Goal: Transaction & Acquisition: Purchase product/service

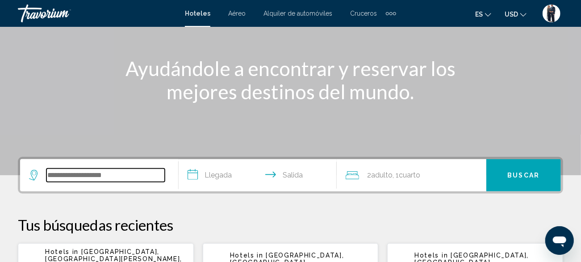
click at [92, 176] on input "Search widget" at bounding box center [105, 174] width 118 height 13
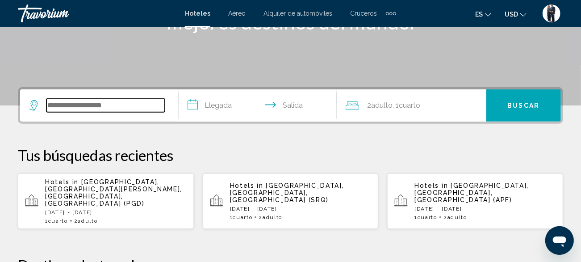
scroll to position [220, 0]
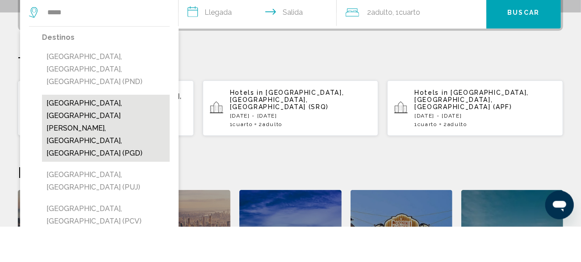
click at [115, 130] on button "[GEOGRAPHIC_DATA], [GEOGRAPHIC_DATA][PERSON_NAME], [GEOGRAPHIC_DATA], [GEOGRAPH…" at bounding box center [106, 163] width 128 height 67
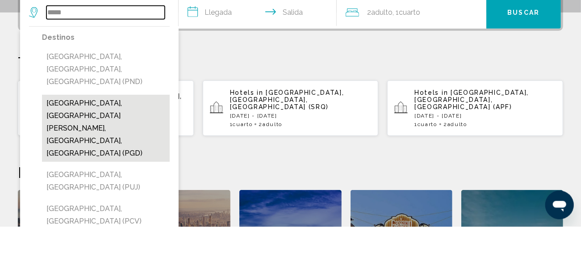
type input "**********"
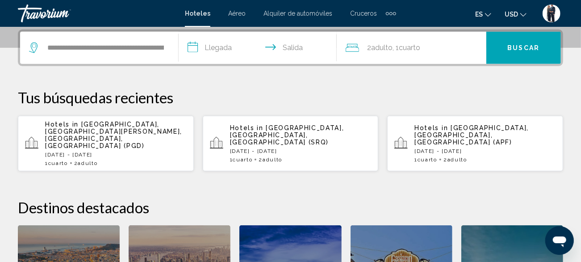
click at [217, 45] on input "**********" at bounding box center [260, 49] width 162 height 35
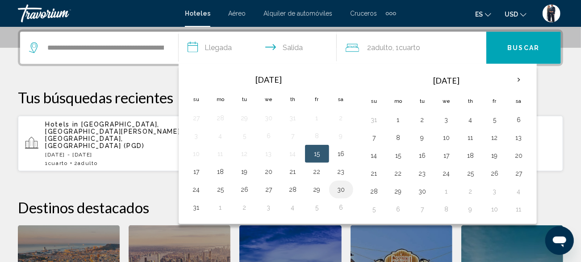
click at [342, 186] on button "30" at bounding box center [341, 189] width 14 height 13
click at [223, 207] on button "1" at bounding box center [221, 207] width 14 height 13
type input "**********"
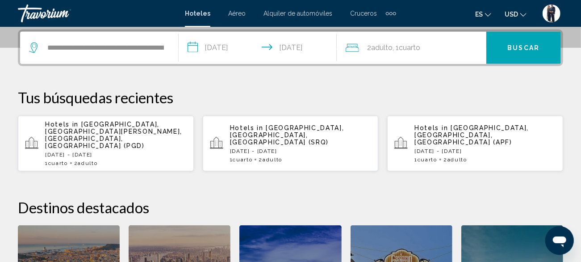
click at [521, 47] on span "Buscar" at bounding box center [524, 48] width 32 height 7
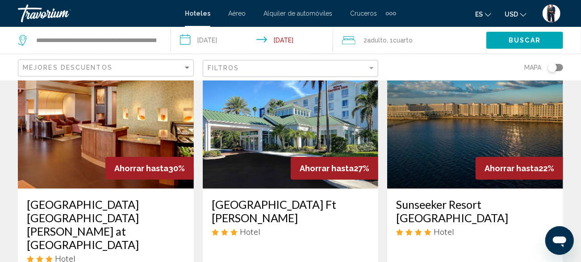
scroll to position [66, 0]
click at [451, 144] on img "Main content" at bounding box center [475, 117] width 176 height 143
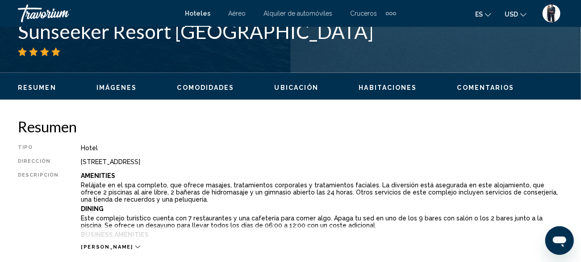
scroll to position [378, 0]
click at [551, 17] on img "User Menu" at bounding box center [552, 13] width 18 height 18
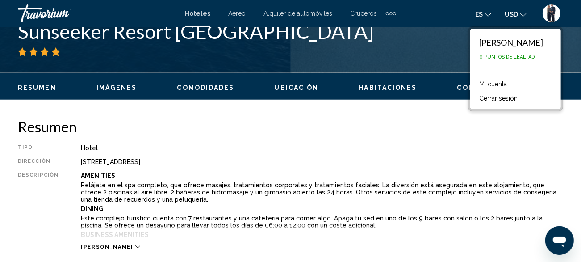
click at [554, 14] on img "User Menu" at bounding box center [552, 13] width 18 height 18
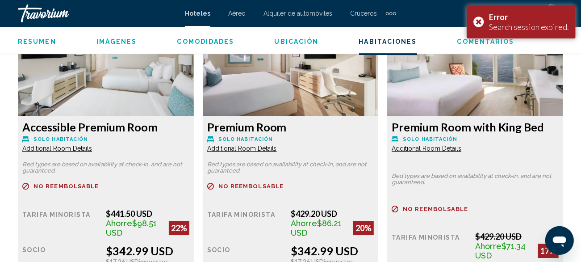
scroll to position [1425, 0]
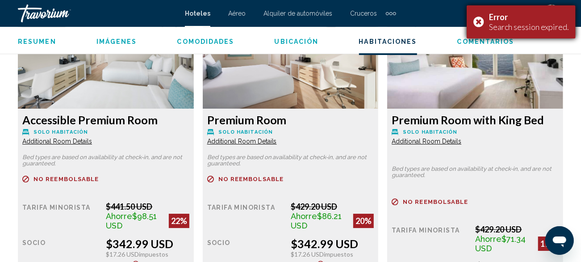
click at [483, 23] on div "Error Search session expired." at bounding box center [521, 21] width 109 height 33
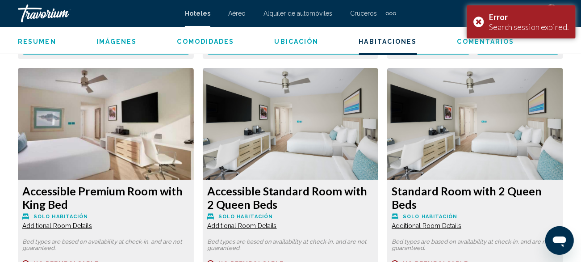
scroll to position [1698, 0]
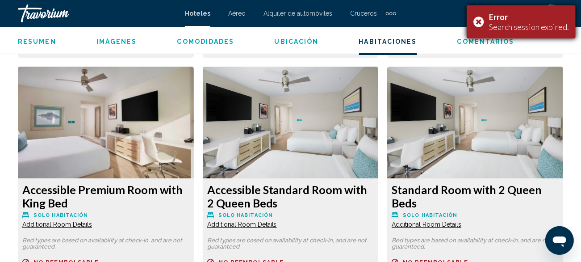
click at [483, 22] on div "Error Search session expired." at bounding box center [521, 21] width 109 height 33
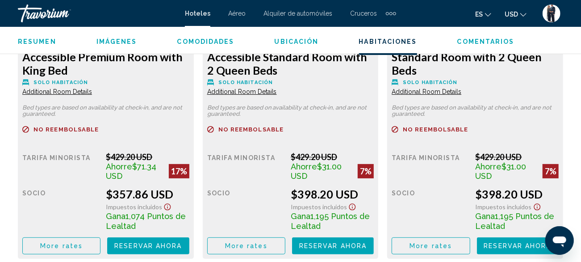
scroll to position [1831, 0]
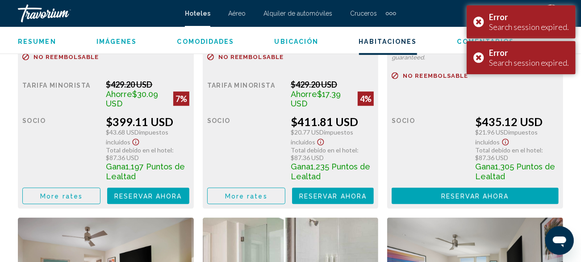
scroll to position [2224, 0]
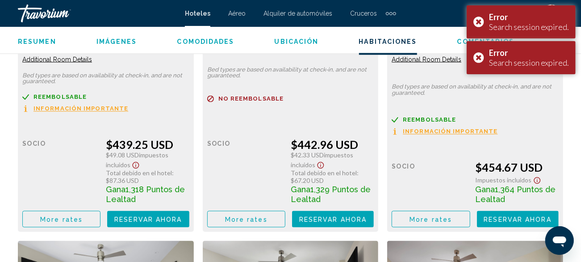
scroll to position [2532, 0]
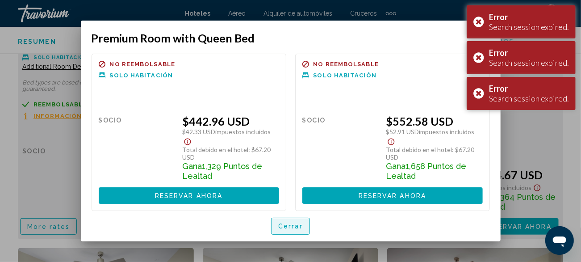
click at [290, 227] on span "Cerrar" at bounding box center [290, 226] width 25 height 7
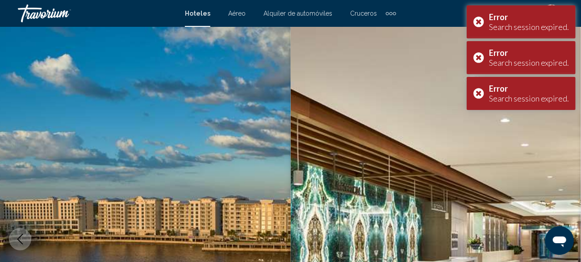
scroll to position [2532, 0]
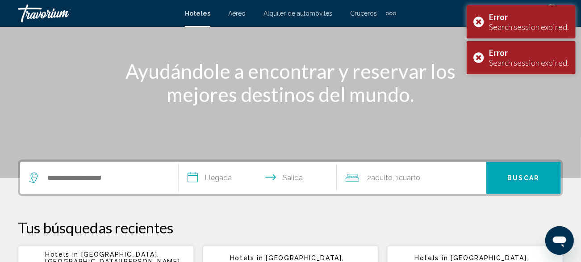
scroll to position [91, 0]
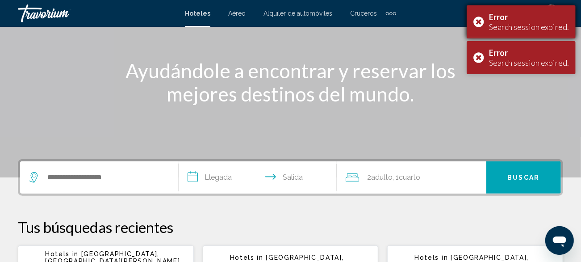
click at [479, 25] on div "Error Search session expired." at bounding box center [521, 21] width 109 height 33
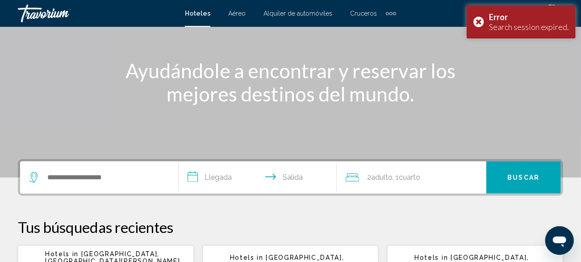
click at [484, 61] on div "Ayudándole a encontrar y reservar los mejores destinos del mundo." at bounding box center [290, 82] width 581 height 46
click at [482, 21] on div "Error Search session expired." at bounding box center [521, 21] width 109 height 33
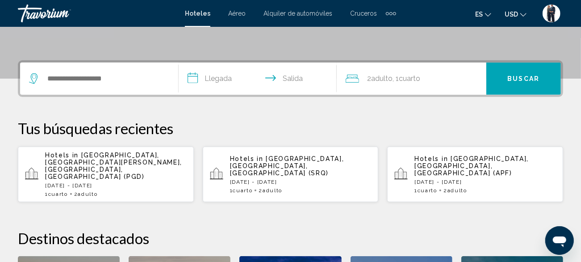
scroll to position [190, 0]
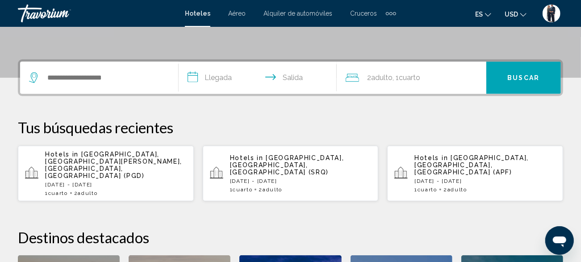
click at [443, 168] on div "Hotels in [GEOGRAPHIC_DATA], [GEOGRAPHIC_DATA], [GEOGRAPHIC_DATA] (APF) [DATE] …" at bounding box center [486, 173] width 142 height 38
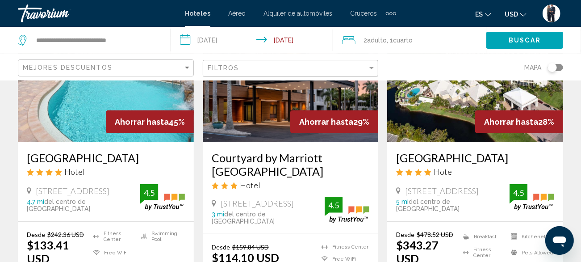
scroll to position [113, 0]
click at [441, 108] on img "Main content" at bounding box center [475, 70] width 176 height 143
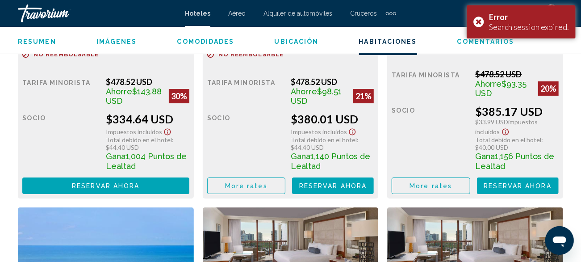
scroll to position [1557, 0]
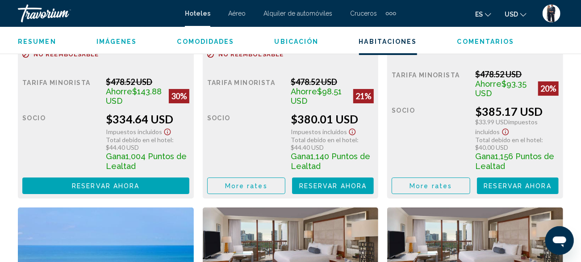
click at [254, 188] on span "More rates" at bounding box center [246, 185] width 42 height 7
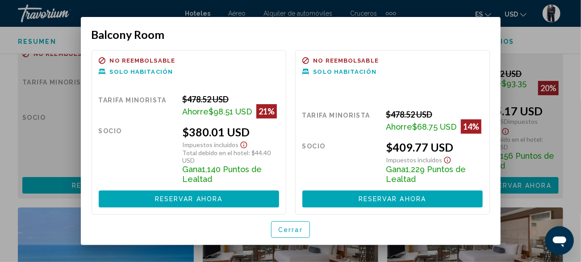
scroll to position [0, 0]
click at [292, 229] on span "Cerrar" at bounding box center [290, 229] width 25 height 7
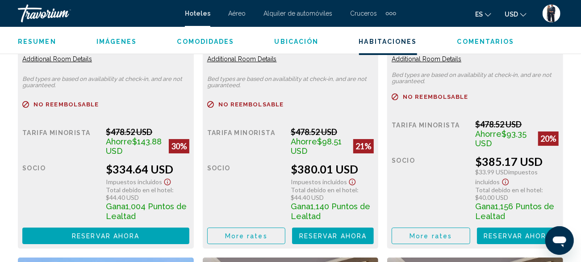
scroll to position [1508, 0]
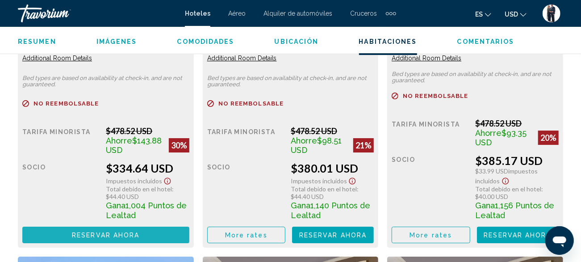
click at [92, 235] on span "Reservar ahora" at bounding box center [105, 234] width 67 height 7
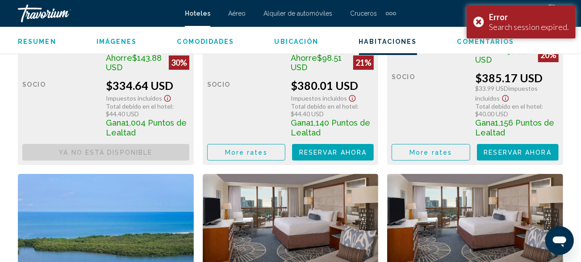
scroll to position [1592, 0]
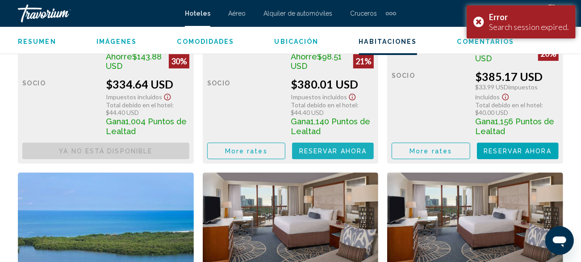
click at [0, 0] on span "Reservar ahora" at bounding box center [0, 0] width 0 height 0
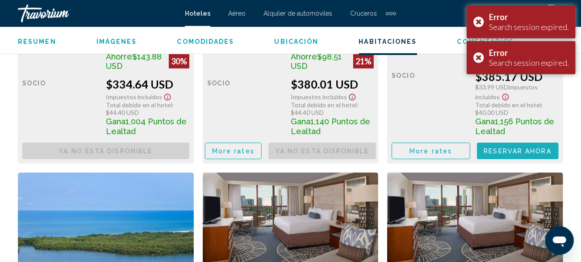
click at [0, 0] on span "Reservar ahora" at bounding box center [0, 0] width 0 height 0
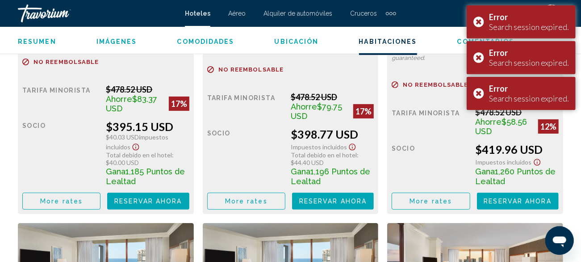
scroll to position [1882, 0]
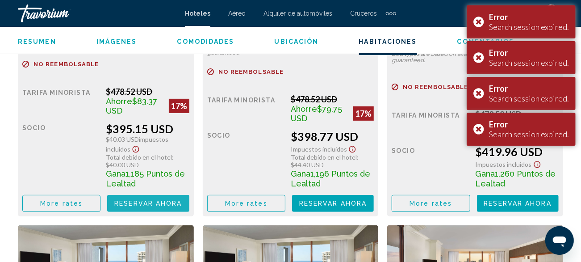
click at [0, 0] on span "Reservar ahora" at bounding box center [0, 0] width 0 height 0
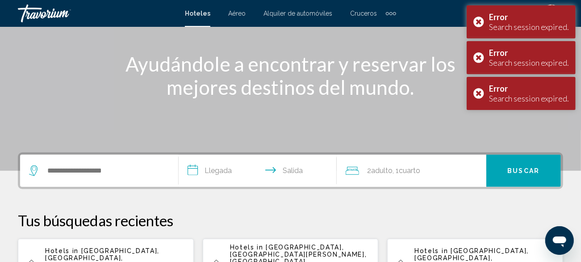
scroll to position [101, 0]
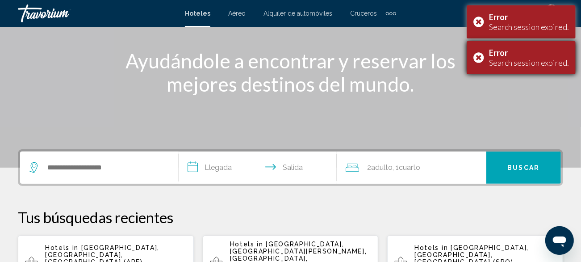
click at [480, 61] on div "Error Search session expired." at bounding box center [521, 57] width 109 height 33
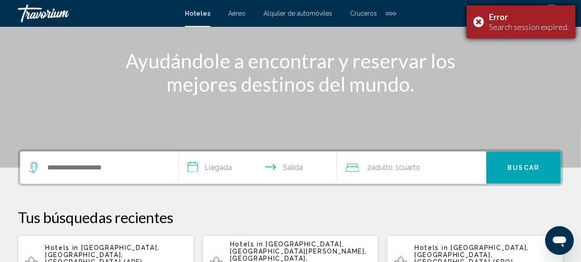
click at [483, 22] on div "Error Search session expired." at bounding box center [521, 21] width 109 height 33
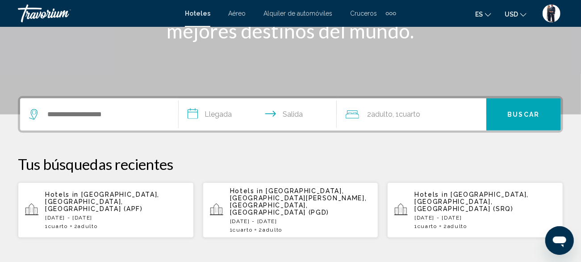
scroll to position [152, 0]
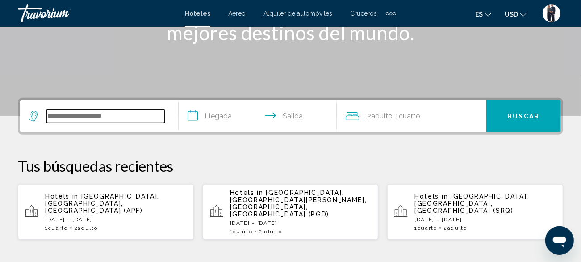
click at [86, 118] on input "Search widget" at bounding box center [105, 115] width 118 height 13
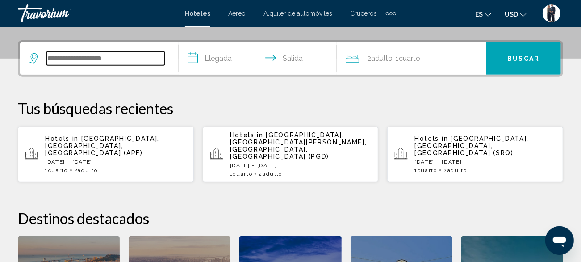
scroll to position [220, 0]
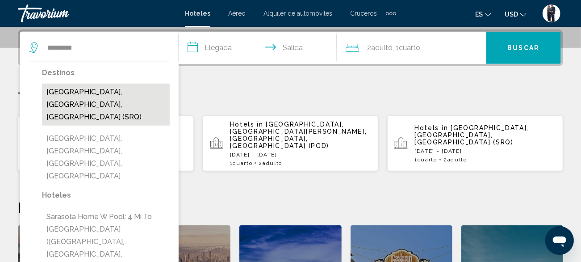
click at [132, 91] on button "[GEOGRAPHIC_DATA], [GEOGRAPHIC_DATA], [GEOGRAPHIC_DATA] (SRQ)" at bounding box center [106, 105] width 128 height 42
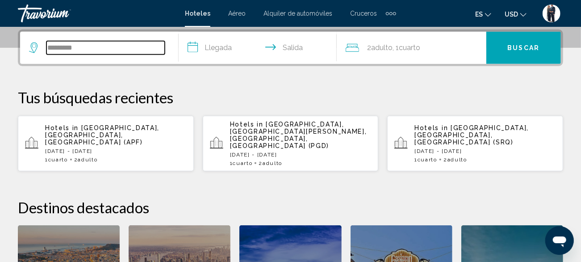
type input "**********"
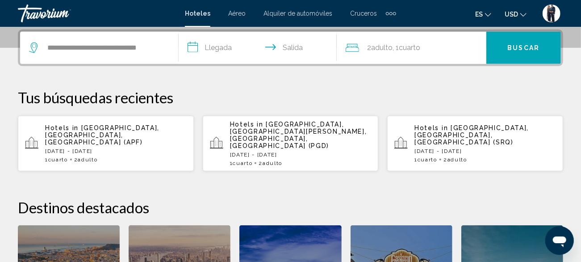
click at [219, 43] on input "**********" at bounding box center [260, 49] width 162 height 35
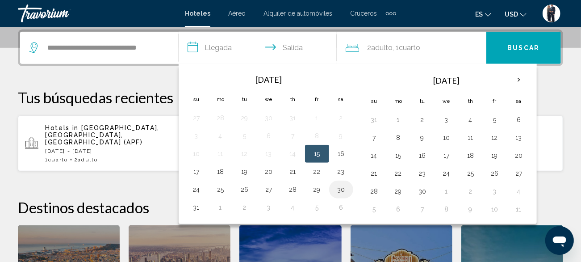
click at [340, 191] on button "30" at bounding box center [341, 189] width 14 height 13
click at [222, 205] on button "1" at bounding box center [221, 207] width 14 height 13
type input "**********"
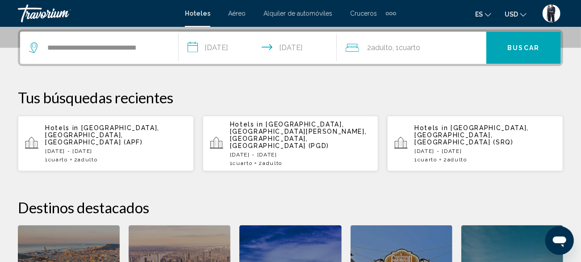
click at [521, 42] on button "Buscar" at bounding box center [524, 48] width 75 height 32
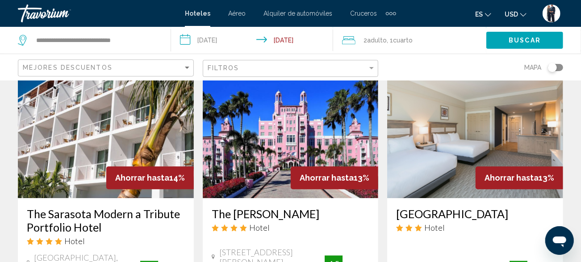
scroll to position [1158, 0]
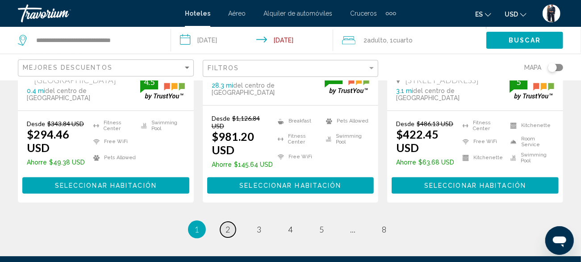
click at [227, 224] on span "2" at bounding box center [228, 229] width 4 height 10
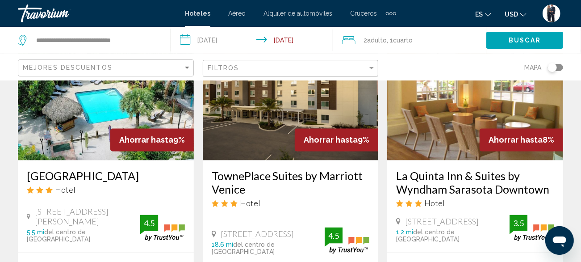
scroll to position [786, 0]
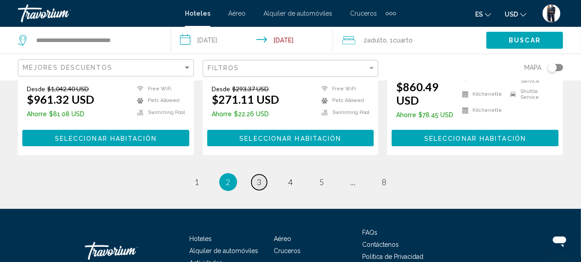
click at [260, 177] on span "3" at bounding box center [259, 182] width 4 height 10
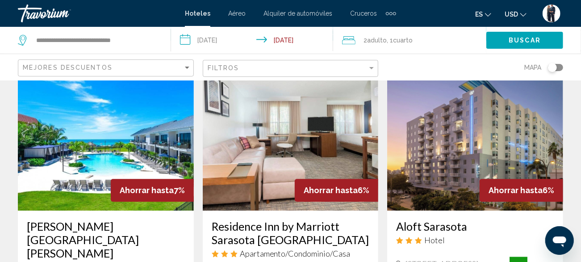
scroll to position [1096, 0]
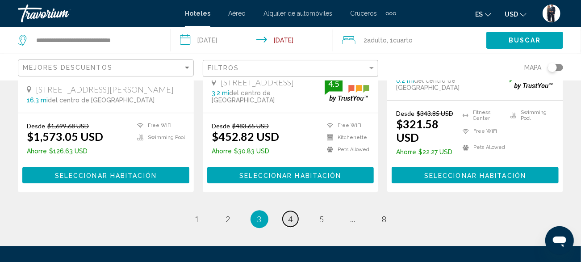
click at [293, 214] on span "4" at bounding box center [291, 219] width 4 height 10
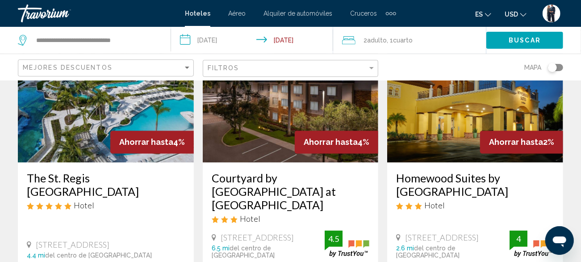
scroll to position [788, 0]
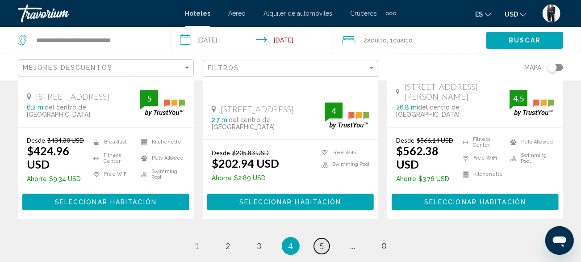
click at [323, 241] on span "5" at bounding box center [322, 246] width 4 height 10
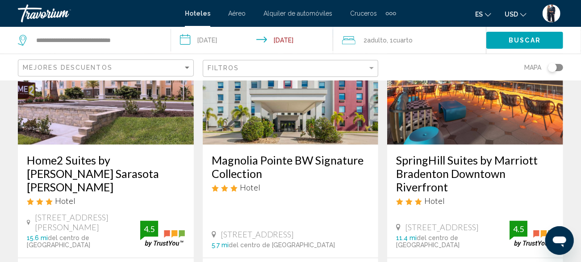
scroll to position [809, 0]
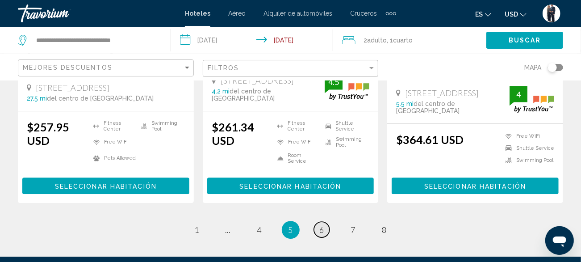
click at [323, 225] on span "6" at bounding box center [322, 230] width 4 height 10
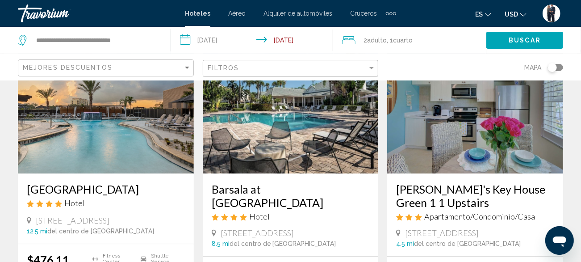
scroll to position [1080, 0]
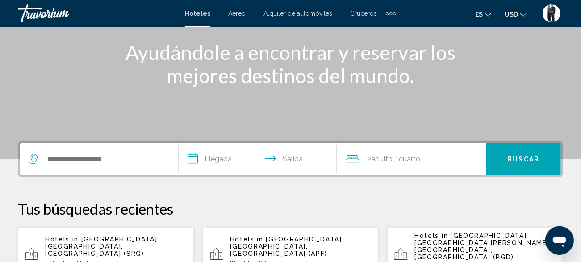
scroll to position [108, 0]
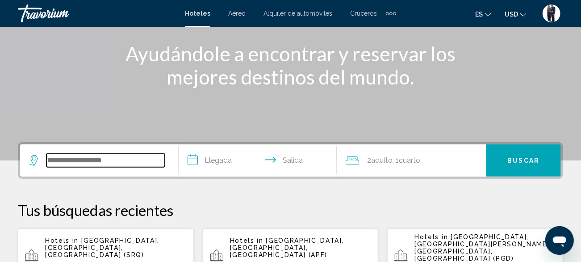
click at [94, 162] on input "Search widget" at bounding box center [105, 160] width 118 height 13
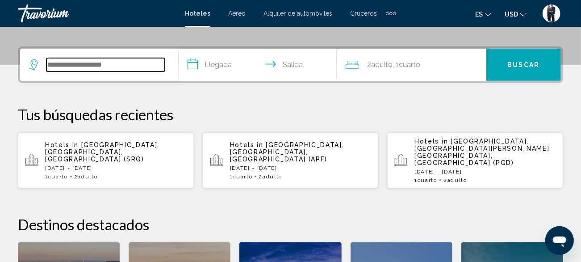
scroll to position [220, 0]
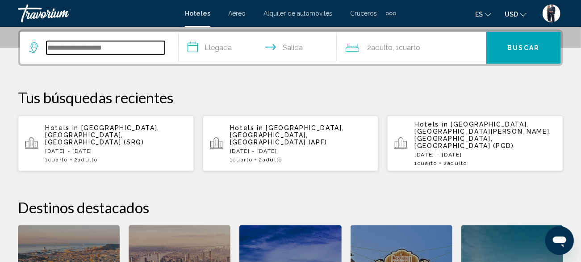
click at [110, 45] on input "Search widget" at bounding box center [105, 47] width 118 height 13
click at [94, 46] on input "Search widget" at bounding box center [105, 47] width 118 height 13
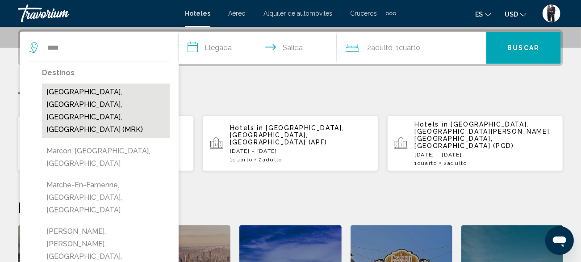
click at [116, 95] on button "[GEOGRAPHIC_DATA], [GEOGRAPHIC_DATA], [GEOGRAPHIC_DATA], [GEOGRAPHIC_DATA] (MRK)" at bounding box center [106, 111] width 128 height 55
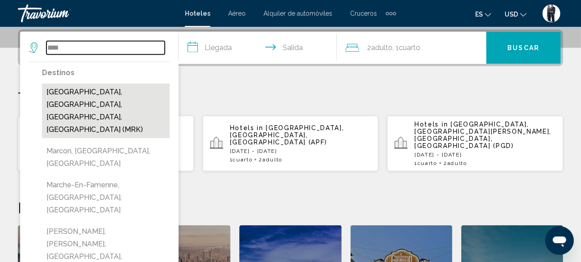
type input "**********"
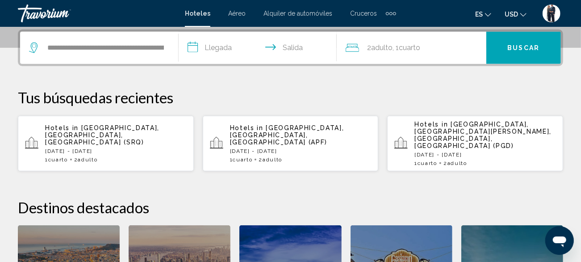
click at [222, 47] on input "**********" at bounding box center [260, 49] width 162 height 35
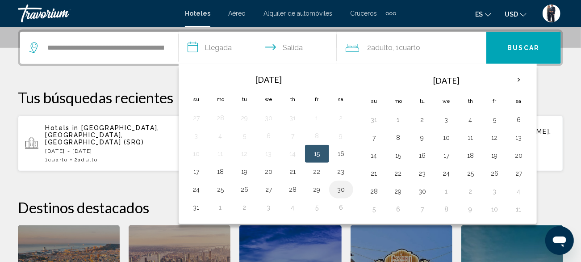
click at [346, 190] on button "30" at bounding box center [341, 189] width 14 height 13
click at [220, 204] on button "1" at bounding box center [221, 207] width 14 height 13
type input "**********"
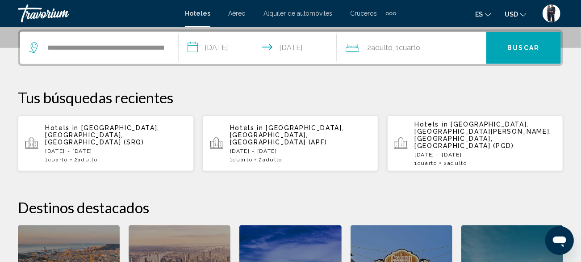
click at [519, 50] on span "Buscar" at bounding box center [524, 48] width 32 height 7
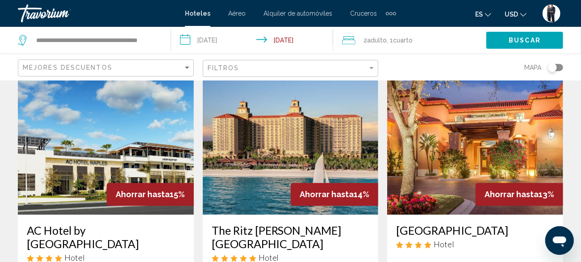
scroll to position [1069, 0]
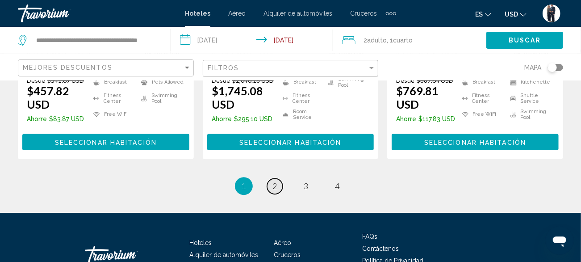
click at [275, 181] on span "2" at bounding box center [275, 186] width 4 height 10
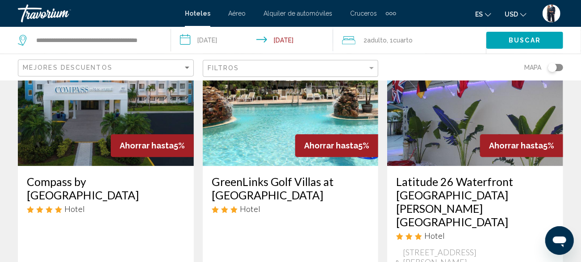
scroll to position [1181, 0]
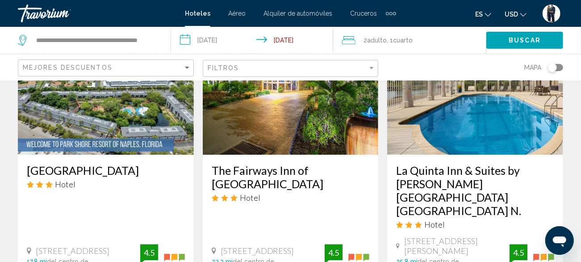
scroll to position [1156, 0]
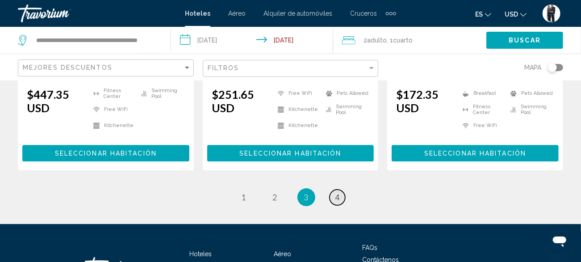
click at [340, 189] on link "page 4" at bounding box center [338, 197] width 16 height 16
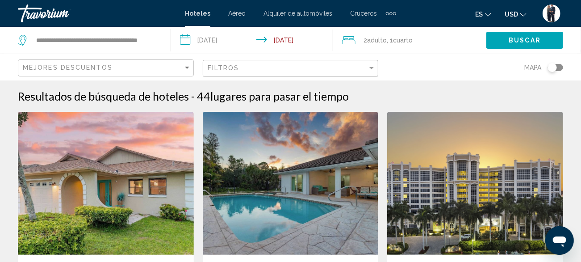
click at [162, 35] on app-destination-search "**********" at bounding box center [85, 40] width 171 height 27
click at [155, 43] on input "**********" at bounding box center [96, 40] width 122 height 13
type input "*****"
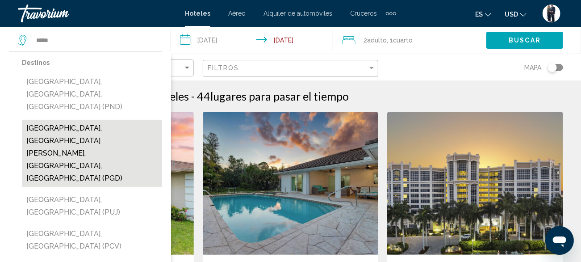
click at [98, 120] on button "[GEOGRAPHIC_DATA], [GEOGRAPHIC_DATA][PERSON_NAME], [GEOGRAPHIC_DATA], [GEOGRAPH…" at bounding box center [92, 153] width 140 height 67
type input "**********"
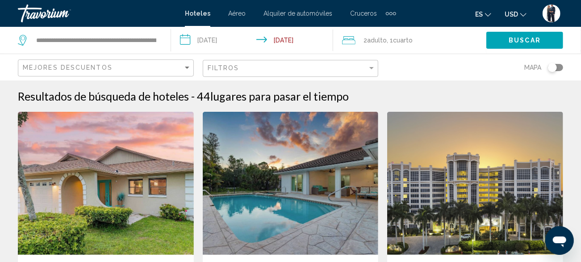
click at [522, 44] on button "Buscar" at bounding box center [525, 40] width 77 height 17
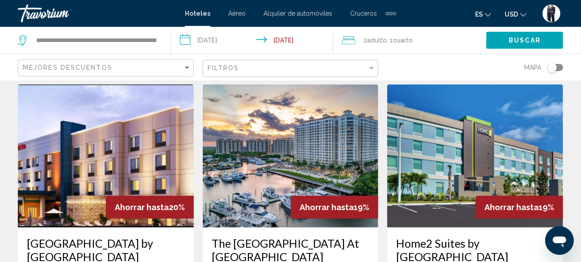
scroll to position [405, 0]
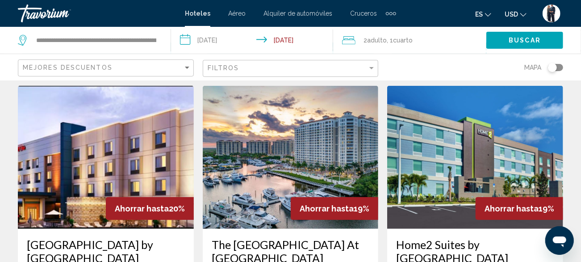
click at [315, 128] on img "Main content" at bounding box center [291, 157] width 176 height 143
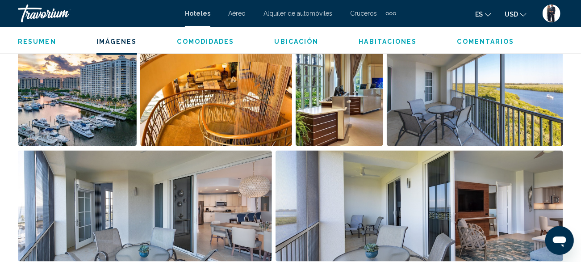
scroll to position [639, 0]
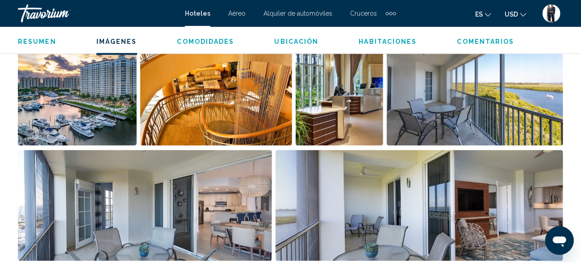
click at [480, 229] on img "Open full-screen image slider" at bounding box center [420, 205] width 288 height 111
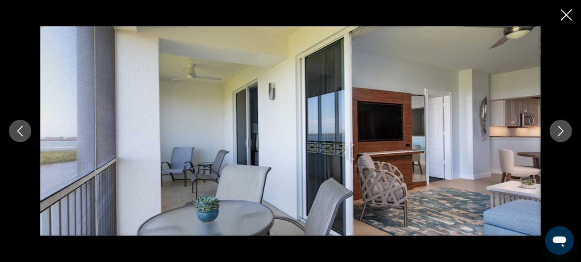
click at [558, 129] on icon "Next image" at bounding box center [561, 131] width 11 height 11
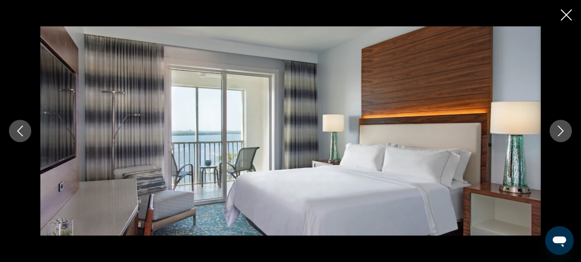
click at [556, 130] on icon "Next image" at bounding box center [561, 131] width 11 height 11
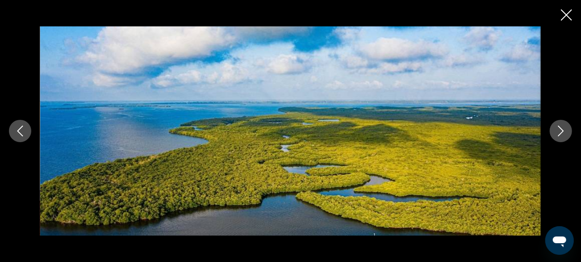
click at [556, 128] on icon "Next image" at bounding box center [561, 131] width 11 height 11
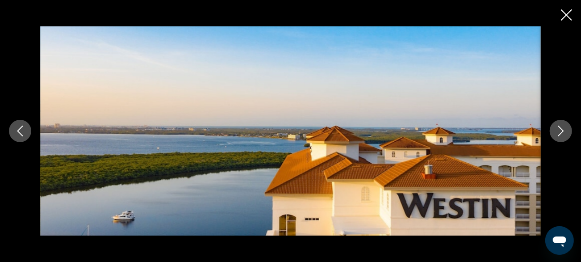
click at [557, 130] on icon "Next image" at bounding box center [561, 131] width 11 height 11
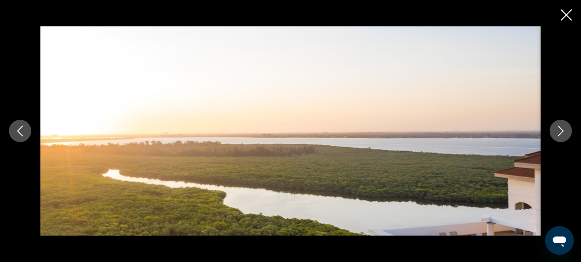
click at [558, 129] on icon "Next image" at bounding box center [561, 131] width 11 height 11
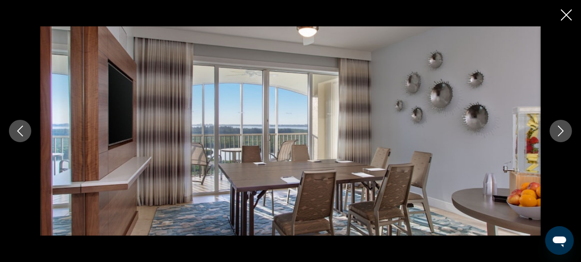
click at [558, 132] on icon "Next image" at bounding box center [561, 131] width 11 height 11
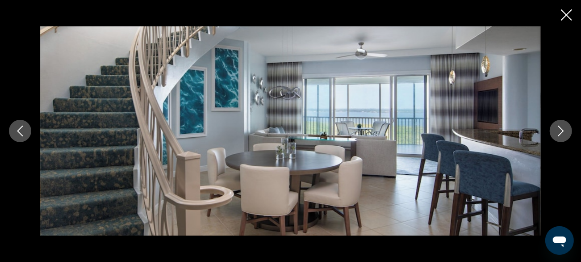
click at [558, 130] on icon "Next image" at bounding box center [561, 131] width 11 height 11
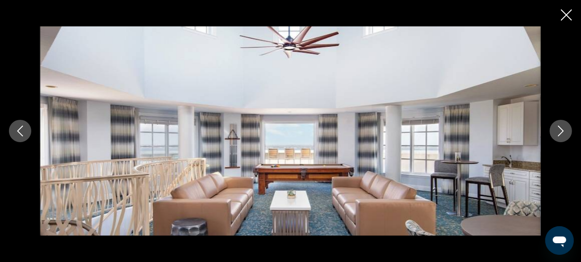
click at [556, 133] on icon "Next image" at bounding box center [561, 131] width 11 height 11
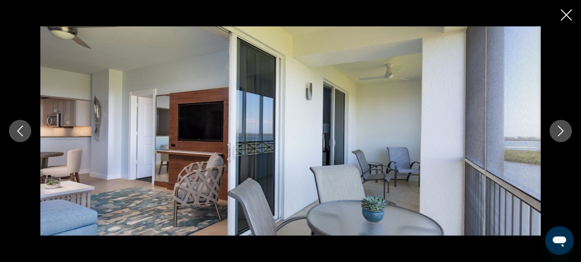
click at [559, 133] on icon "Next image" at bounding box center [561, 131] width 11 height 11
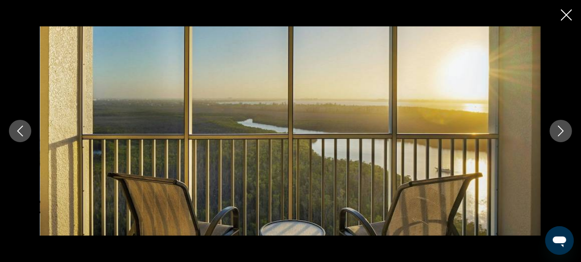
click at [555, 134] on button "Next image" at bounding box center [561, 131] width 22 height 22
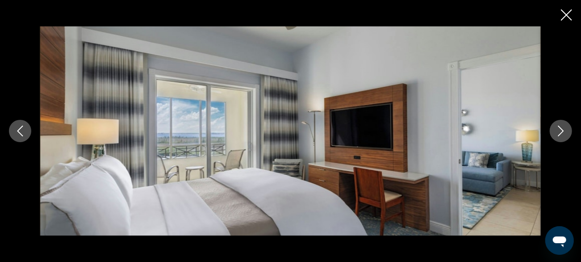
click at [555, 132] on button "Next image" at bounding box center [561, 131] width 22 height 22
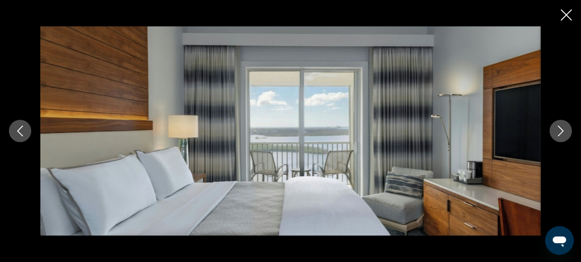
click at [559, 133] on icon "Next image" at bounding box center [561, 131] width 11 height 11
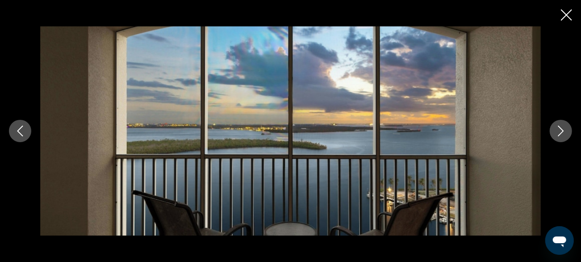
click at [561, 132] on icon "Next image" at bounding box center [561, 131] width 11 height 11
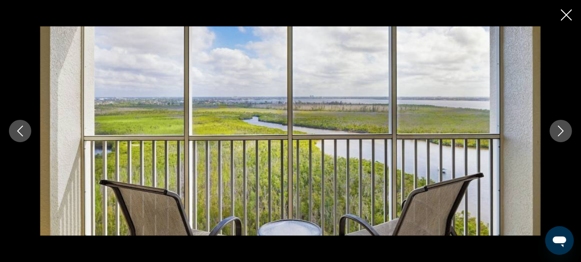
click at [557, 133] on icon "Next image" at bounding box center [561, 131] width 11 height 11
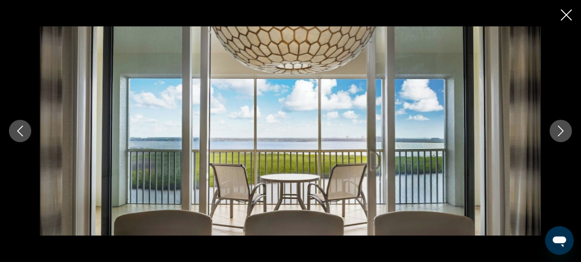
click at [558, 132] on icon "Next image" at bounding box center [561, 131] width 11 height 11
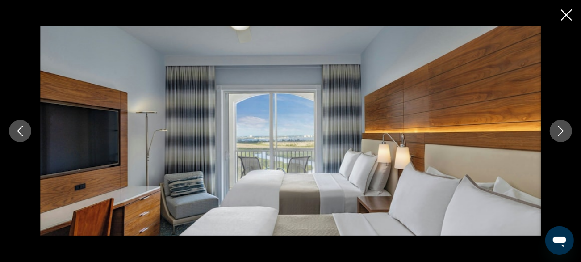
click at [556, 132] on icon "Next image" at bounding box center [561, 131] width 11 height 11
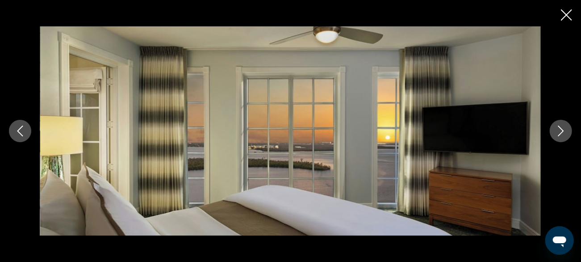
click at [554, 134] on button "Next image" at bounding box center [561, 131] width 22 height 22
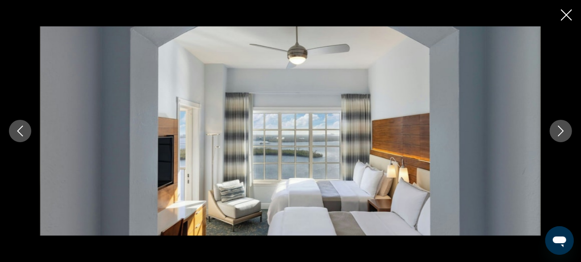
click at [555, 133] on button "Next image" at bounding box center [561, 131] width 22 height 22
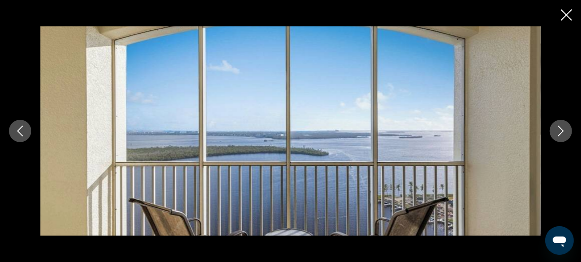
click at [559, 133] on icon "Next image" at bounding box center [561, 131] width 11 height 11
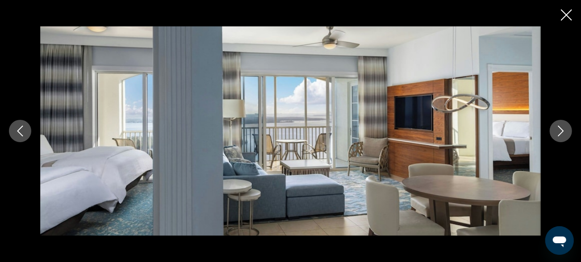
click at [556, 26] on div "Main content" at bounding box center [290, 131] width 581 height 210
click at [568, 26] on div "Main content" at bounding box center [290, 131] width 581 height 210
click at [560, 26] on div "Main content" at bounding box center [290, 131] width 581 height 210
click at [569, 26] on div "Main content" at bounding box center [290, 131] width 581 height 210
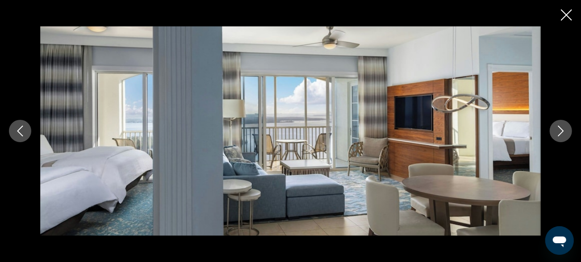
scroll to position [1145, 0]
click at [565, 26] on div "Main content" at bounding box center [290, 131] width 581 height 210
click at [567, 26] on div "Main content" at bounding box center [290, 131] width 581 height 210
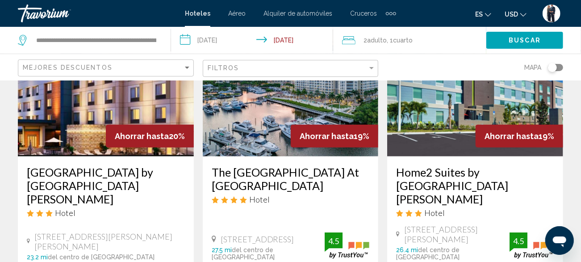
scroll to position [479, 0]
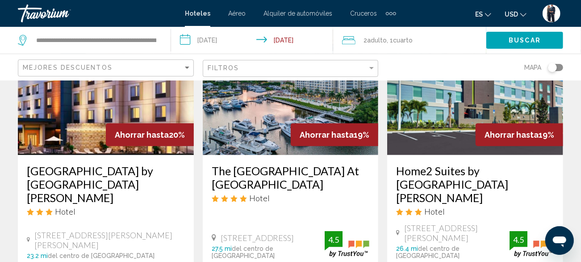
click at [261, 104] on img "Main content" at bounding box center [291, 83] width 176 height 143
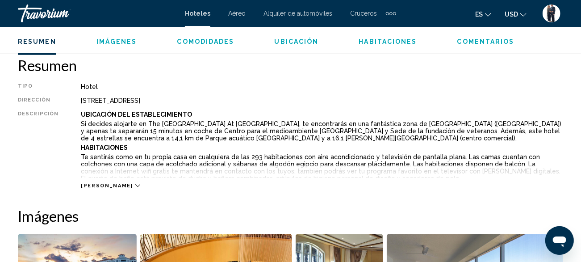
scroll to position [442, 0]
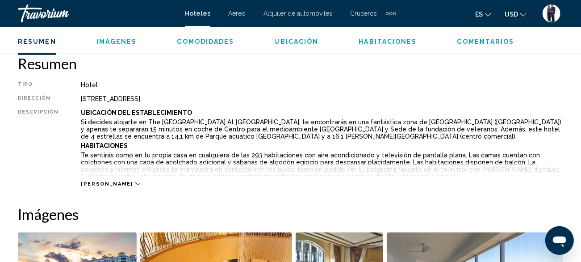
click at [135, 183] on icon "Main content" at bounding box center [137, 183] width 5 height 5
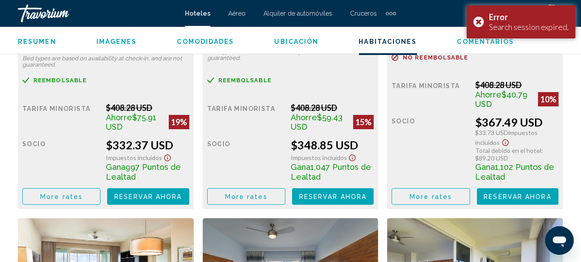
scroll to position [1649, 0]
click at [101, 188] on button "More rates" at bounding box center [61, 196] width 78 height 17
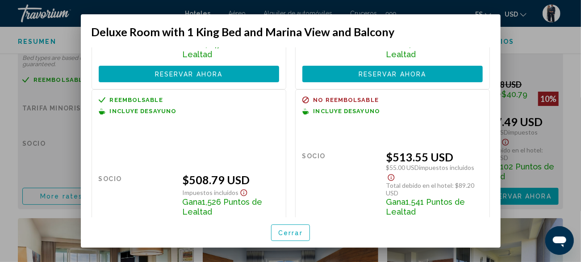
scroll to position [144, 0]
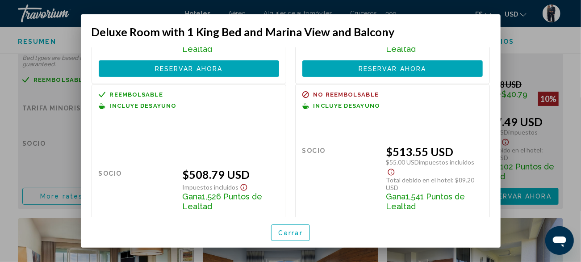
click at [288, 236] on span "Cerrar" at bounding box center [290, 232] width 25 height 7
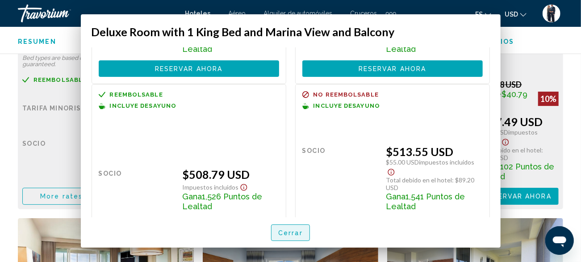
scroll to position [1649, 0]
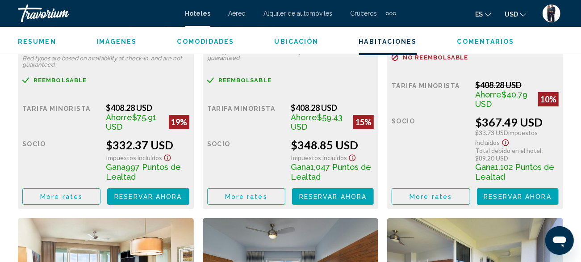
click at [65, 193] on span "More rates" at bounding box center [61, 196] width 42 height 7
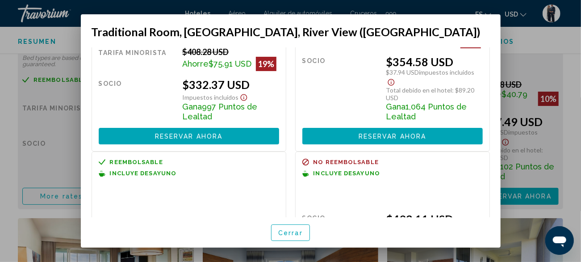
scroll to position [0, 0]
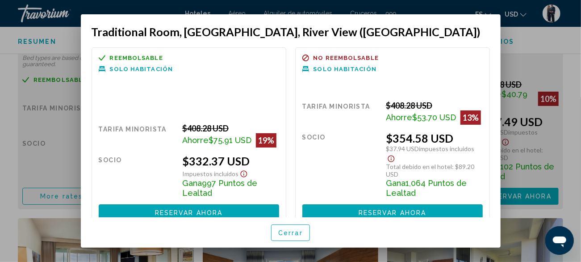
click at [289, 236] on span "Cerrar" at bounding box center [290, 232] width 25 height 7
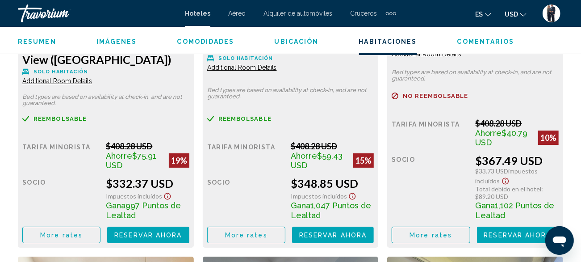
scroll to position [1610, 0]
click at [83, 231] on span "More rates" at bounding box center [61, 234] width 42 height 7
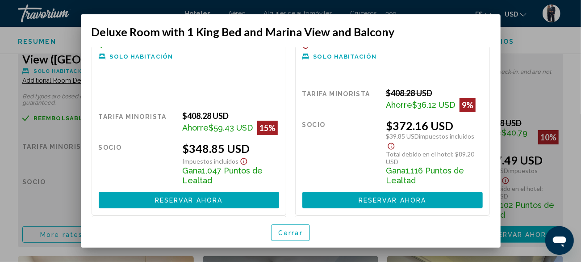
scroll to position [0, 0]
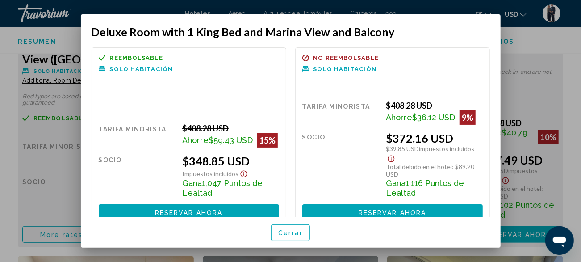
click at [294, 236] on span "Cerrar" at bounding box center [290, 232] width 25 height 7
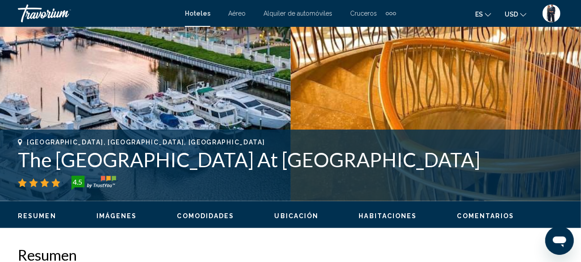
scroll to position [252, 0]
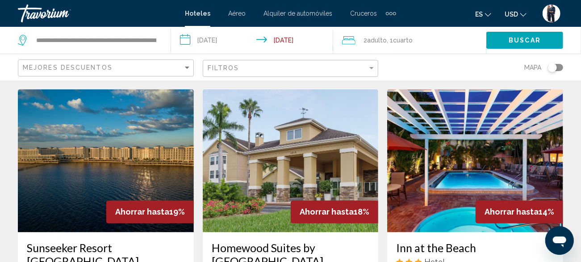
scroll to position [782, 0]
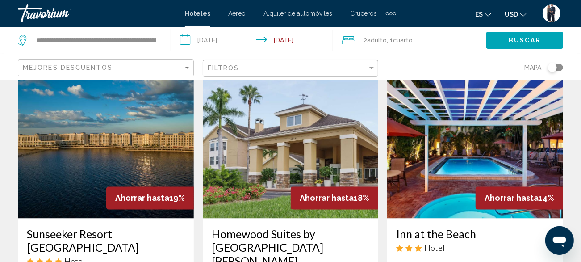
click at [76, 122] on img "Main content" at bounding box center [106, 147] width 176 height 143
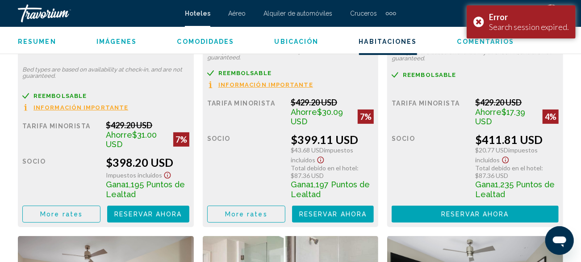
scroll to position [1874, 0]
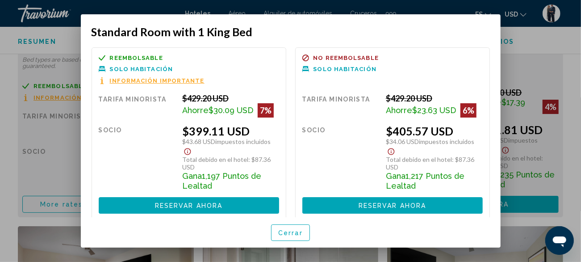
click at [200, 202] on span "Reservar ahora" at bounding box center [188, 205] width 67 height 7
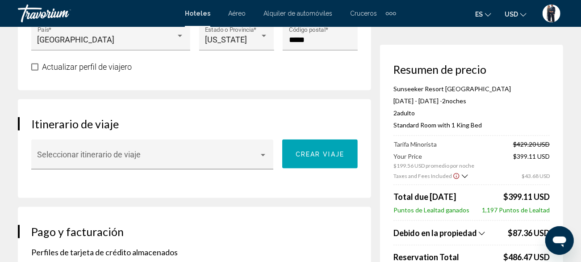
scroll to position [502, 0]
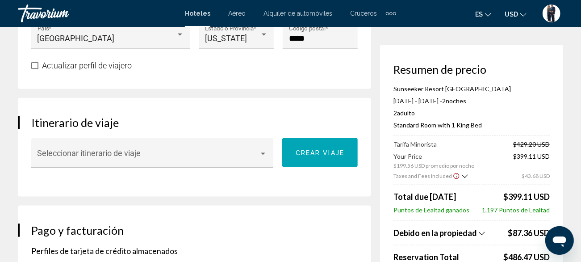
click at [102, 63] on span "Actualizar perfil de viajero" at bounding box center [87, 65] width 90 height 9
click at [92, 65] on span "Actualizar perfil de viajero" at bounding box center [87, 65] width 90 height 9
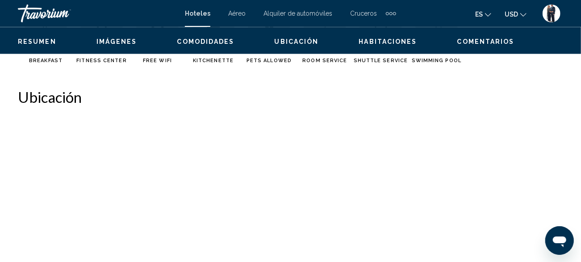
scroll to position [108, 0]
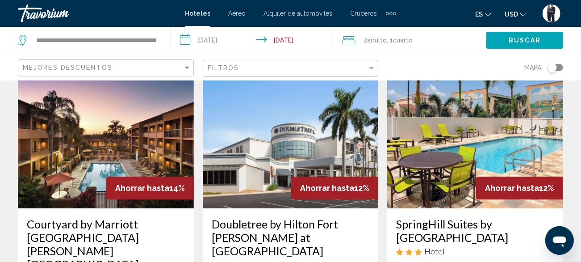
scroll to position [1158, 0]
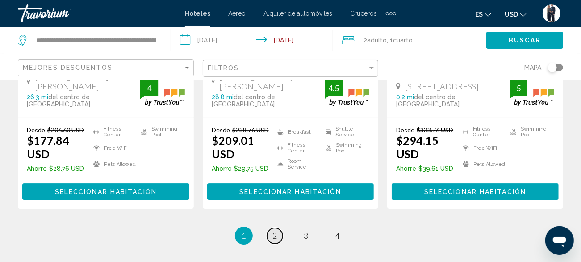
click at [275, 231] on span "2" at bounding box center [275, 236] width 4 height 10
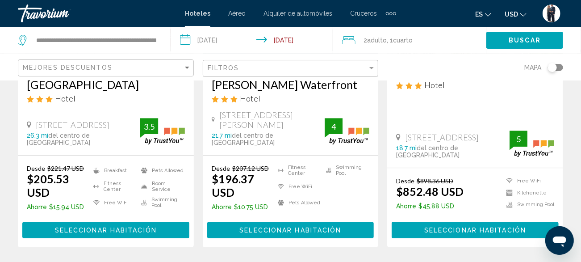
scroll to position [1305, 0]
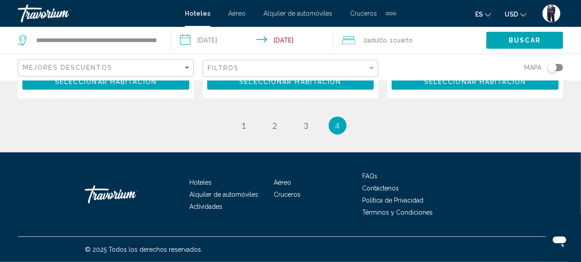
scroll to position [340, 0]
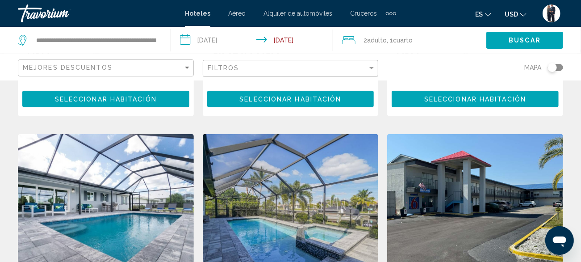
scroll to position [1305, 0]
